Goal: Task Accomplishment & Management: Complete application form

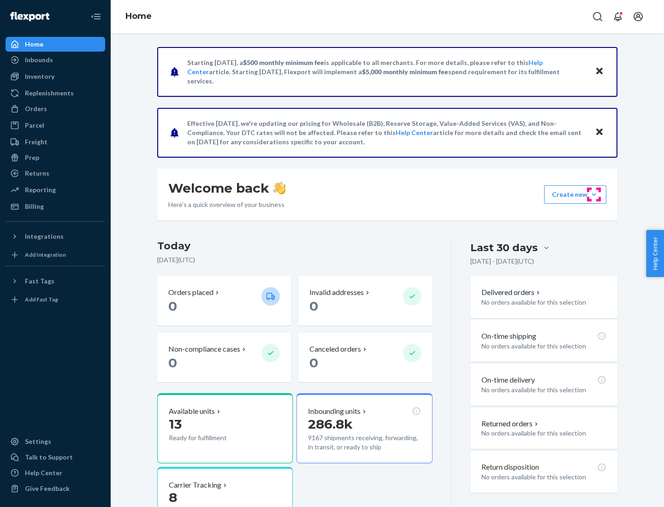
click at [594, 195] on button "Create new Create new inbound Create new order Create new product" at bounding box center [575, 194] width 62 height 18
click at [55, 60] on div "Inbounds" at bounding box center [55, 59] width 98 height 13
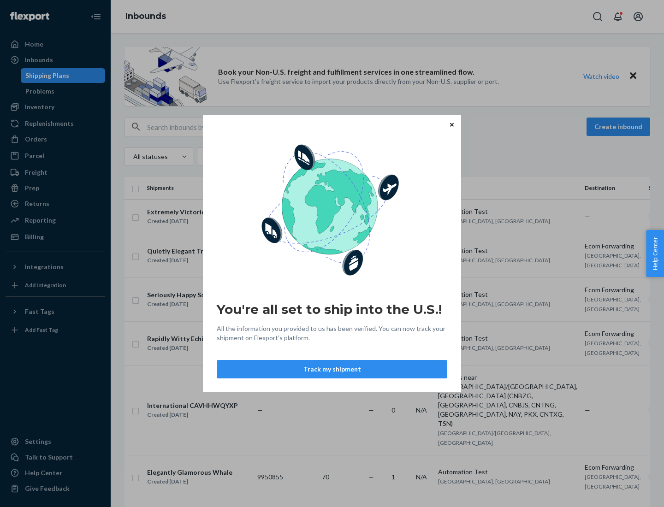
click at [55, 107] on div "You're all set to ship into the U.S.! All the information you provided to us ha…" at bounding box center [332, 253] width 664 height 507
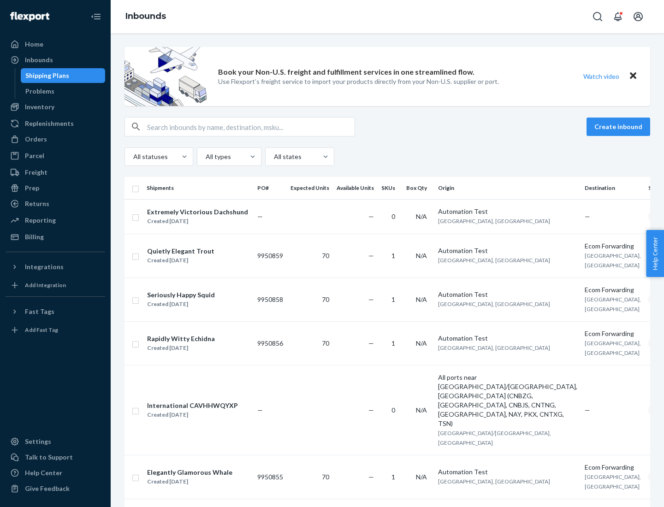
click at [387, 17] on div "Inbounds" at bounding box center [387, 16] width 553 height 33
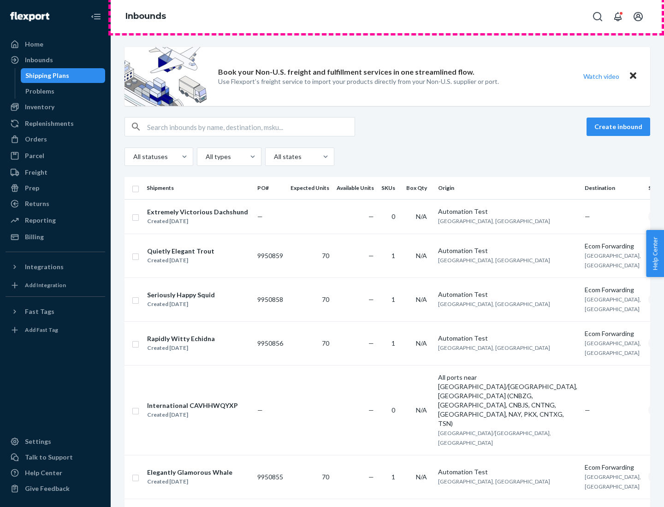
click at [387, 17] on div "Inbounds" at bounding box center [387, 16] width 553 height 33
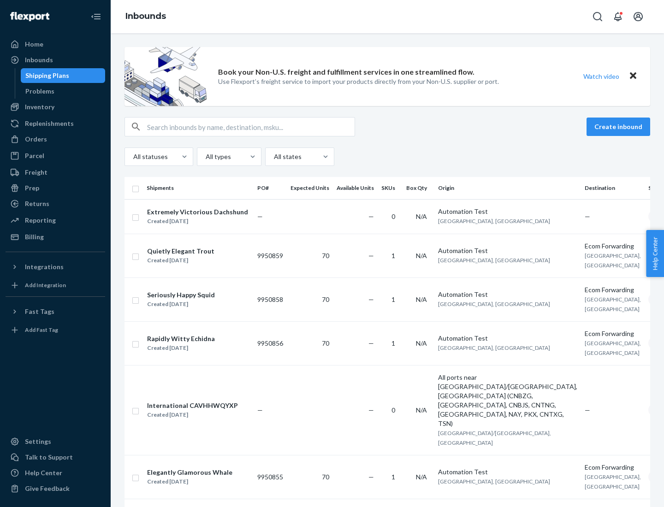
click at [387, 157] on div "All statuses All types All states" at bounding box center [388, 157] width 526 height 18
click at [46, 76] on div "Shipping Plans" at bounding box center [47, 75] width 44 height 9
click at [620, 127] on button "Create inbound" at bounding box center [619, 127] width 64 height 18
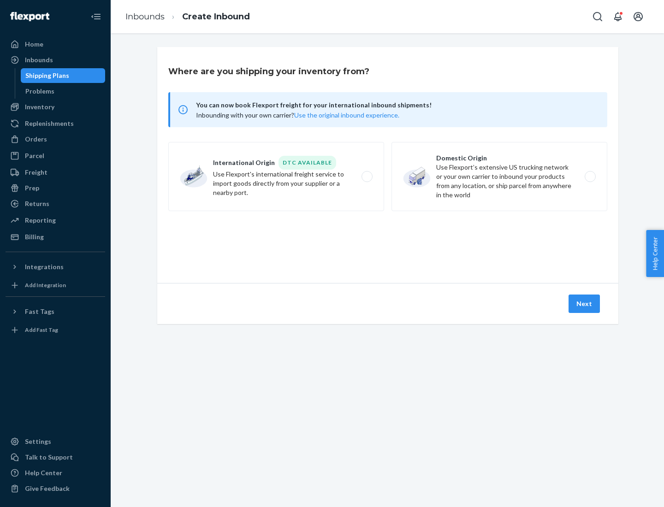
click at [276, 177] on label "International Origin DTC Available Use Flexport's international freight service…" at bounding box center [276, 176] width 216 height 69
click at [367, 177] on input "International Origin DTC Available Use Flexport's international freight service…" at bounding box center [370, 177] width 6 height 6
radio input "true"
click at [388, 241] on icon at bounding box center [387, 241] width 36 height 36
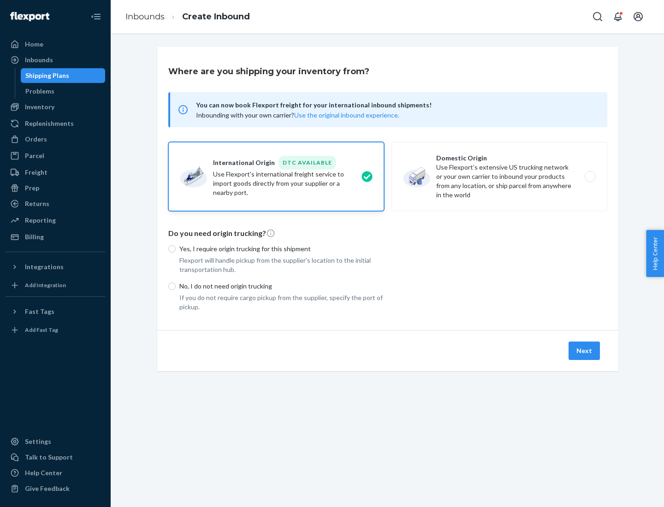
click at [282, 249] on p "Yes, I require origin trucking for this shipment" at bounding box center [281, 248] width 205 height 9
click at [176, 249] on input "Yes, I require origin trucking for this shipment" at bounding box center [171, 248] width 7 height 7
radio input "true"
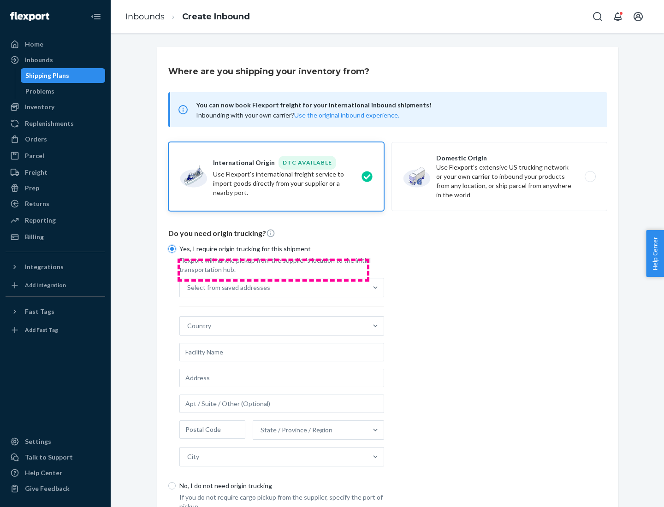
scroll to position [18, 0]
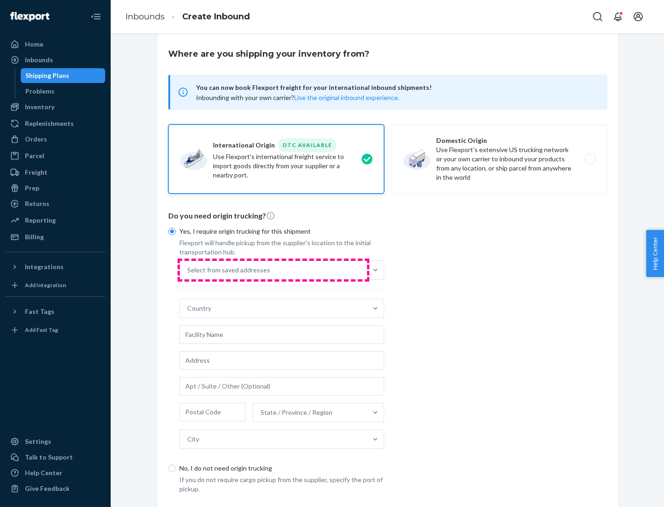
click at [273, 270] on div "Select from saved addresses" at bounding box center [273, 270] width 187 height 18
click at [188, 270] on input "Select from saved addresses" at bounding box center [187, 270] width 1 height 9
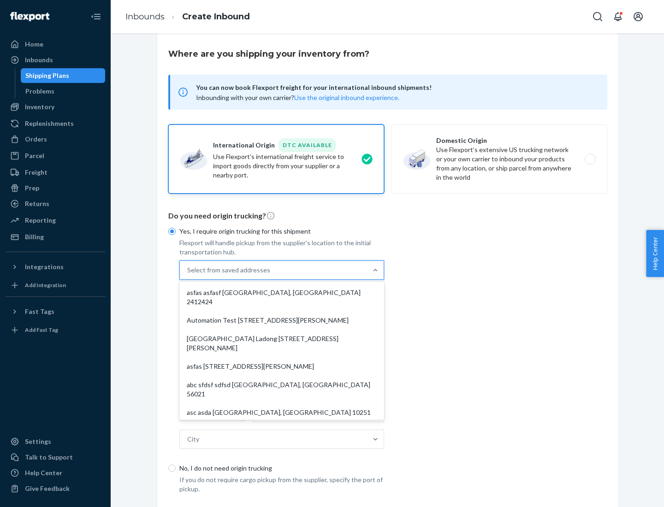
scroll to position [40, 0]
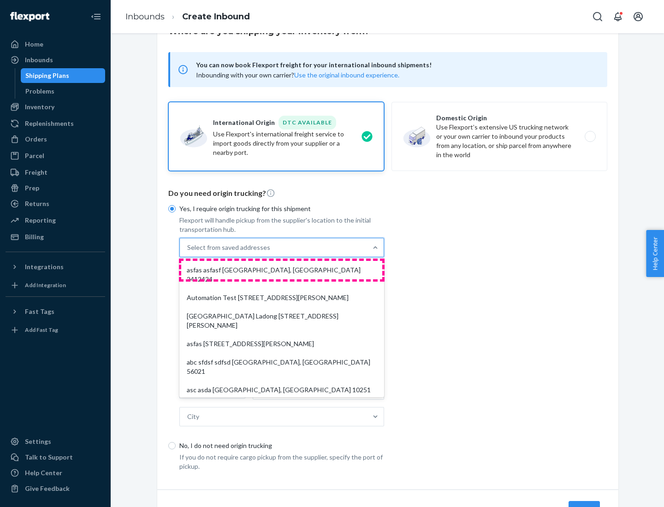
click at [282, 270] on div "asfas asfasf [GEOGRAPHIC_DATA], [GEOGRAPHIC_DATA] 2412424" at bounding box center [281, 275] width 201 height 28
click at [188, 252] on input "option asfas asfasf [GEOGRAPHIC_DATA], [GEOGRAPHIC_DATA] 2412424 focused, 1 of …" at bounding box center [187, 247] width 1 height 9
type input "asfas"
type input "asfasf"
type input "2412424"
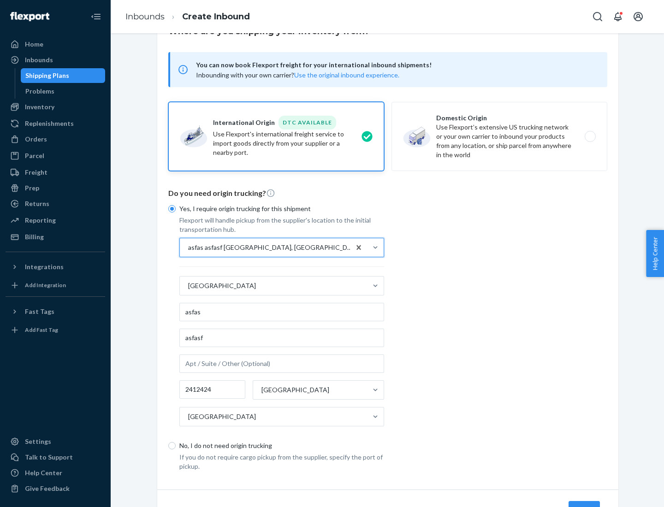
scroll to position [86, 0]
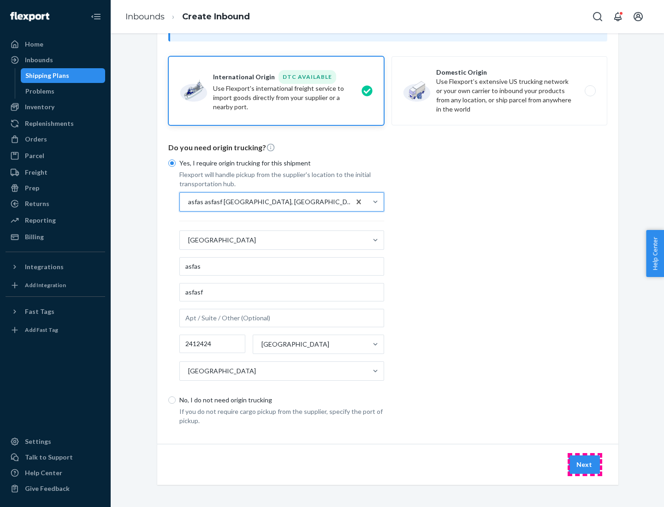
click at [585, 464] on button "Next" at bounding box center [584, 465] width 31 height 18
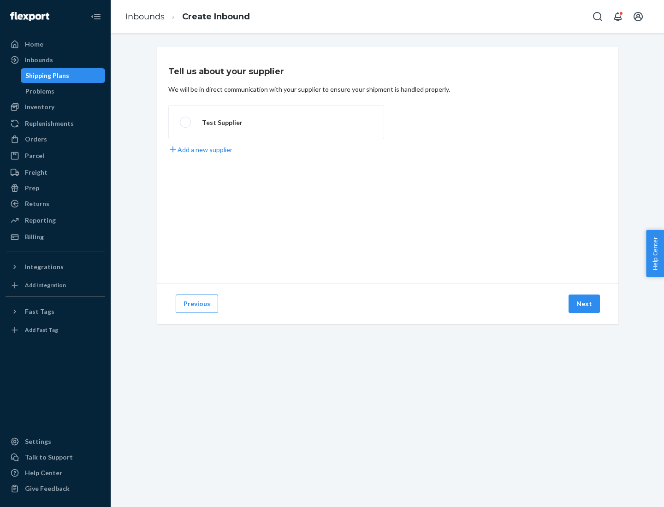
click at [276, 122] on label "Test Supplier" at bounding box center [276, 122] width 216 height 34
click at [186, 122] on input "Test Supplier" at bounding box center [183, 122] width 6 height 6
radio input "true"
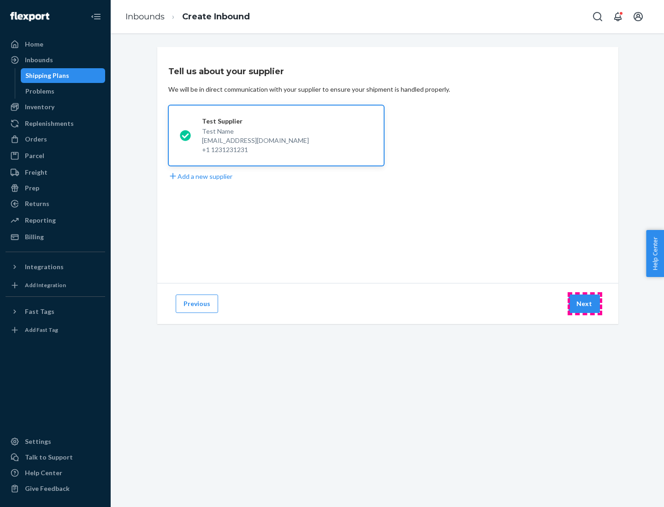
click at [585, 304] on button "Next" at bounding box center [584, 304] width 31 height 18
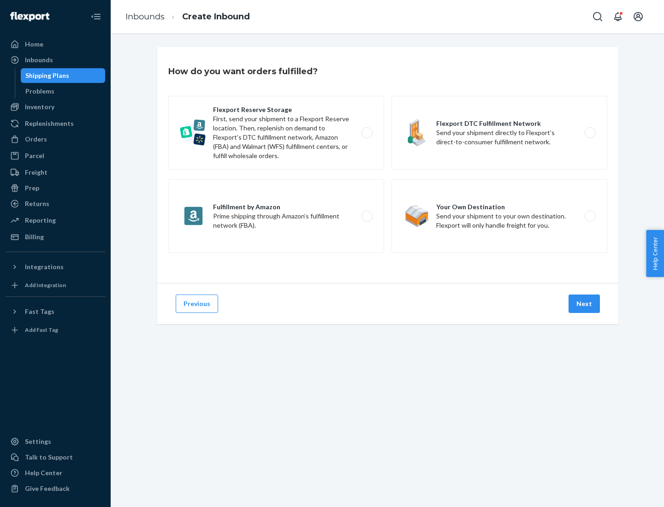
click at [276, 216] on label "Fulfillment by Amazon Prime shipping through Amazon’s fulfillment network (FBA)." at bounding box center [276, 216] width 216 height 74
click at [367, 216] on input "Fulfillment by Amazon Prime shipping through Amazon’s fulfillment network (FBA)." at bounding box center [370, 217] width 6 height 6
radio input "true"
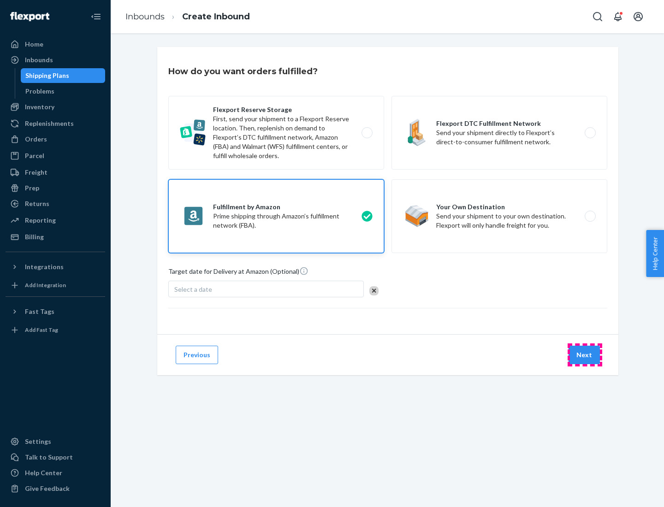
click at [585, 355] on button "Next" at bounding box center [584, 355] width 31 height 18
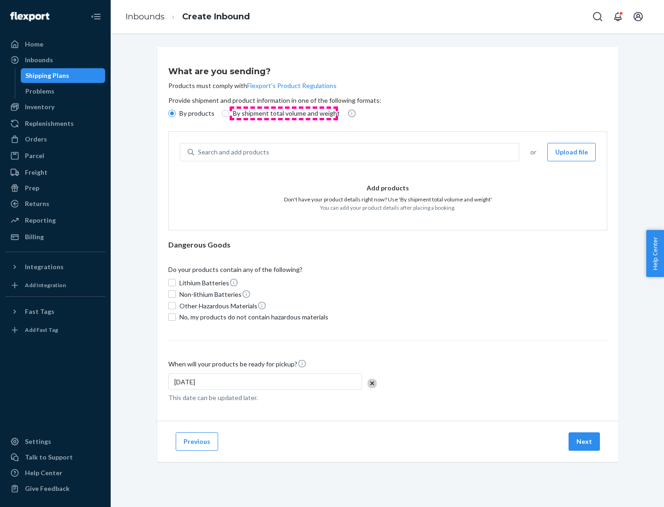
click at [284, 113] on p "By shipment total volume and weight" at bounding box center [286, 113] width 107 height 9
click at [229, 113] on input "By shipment total volume and weight" at bounding box center [225, 113] width 7 height 7
radio input "true"
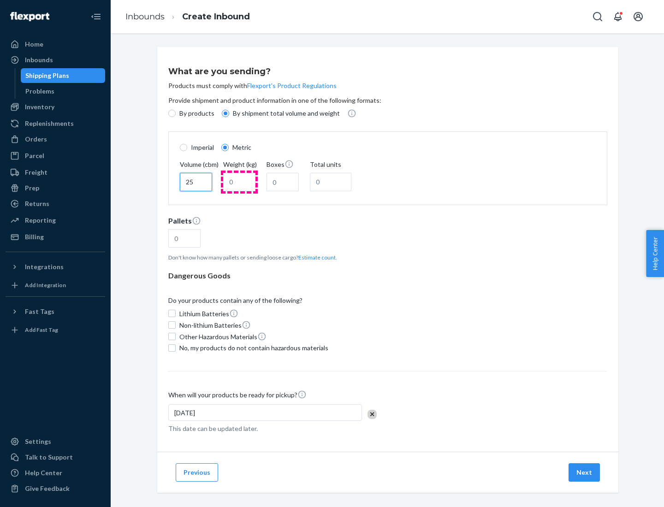
type input "25"
type input "100"
type input "50"
type input "500"
click at [315, 257] on button "Estimate count" at bounding box center [316, 258] width 37 height 8
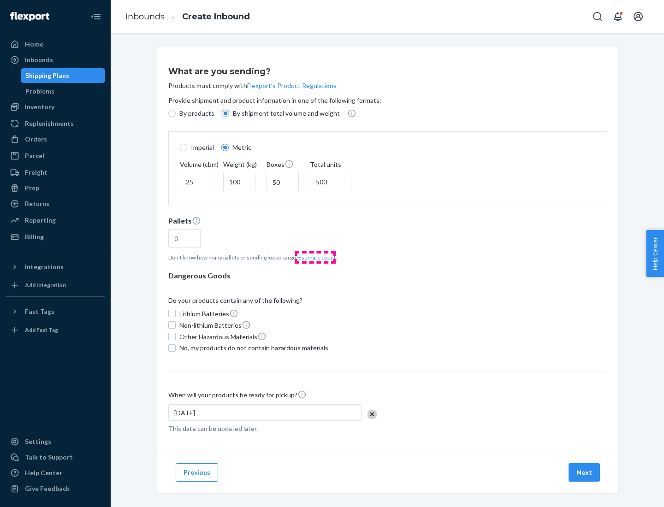
type input "16"
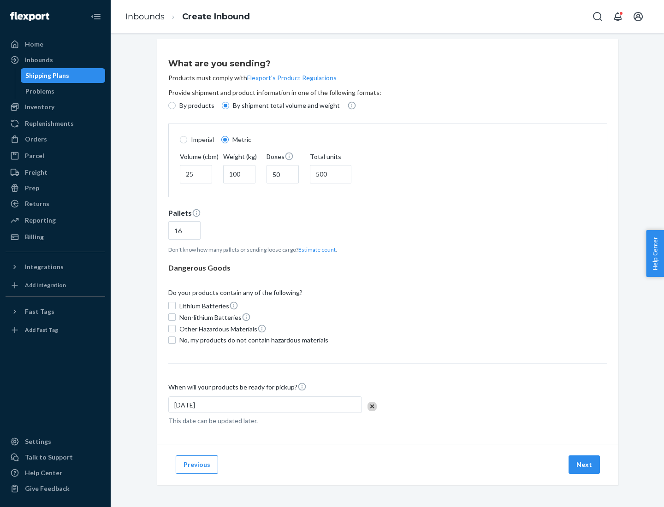
click at [252, 340] on span "No, my products do not contain hazardous materials" at bounding box center [253, 340] width 149 height 9
click at [176, 340] on input "No, my products do not contain hazardous materials" at bounding box center [171, 340] width 7 height 7
checkbox input "true"
click at [585, 464] on button "Next" at bounding box center [584, 465] width 31 height 18
